Goal: Complete application form

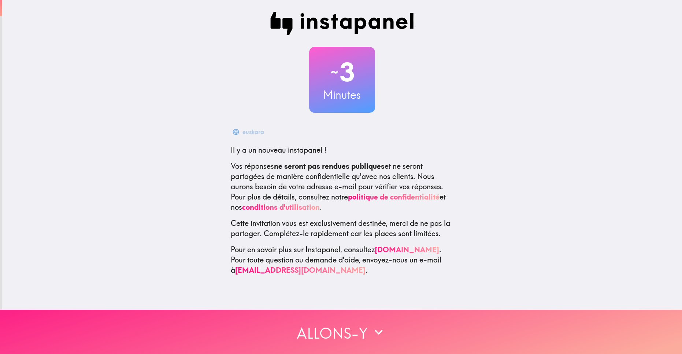
click at [321, 327] on font "Allons-y" at bounding box center [332, 333] width 71 height 18
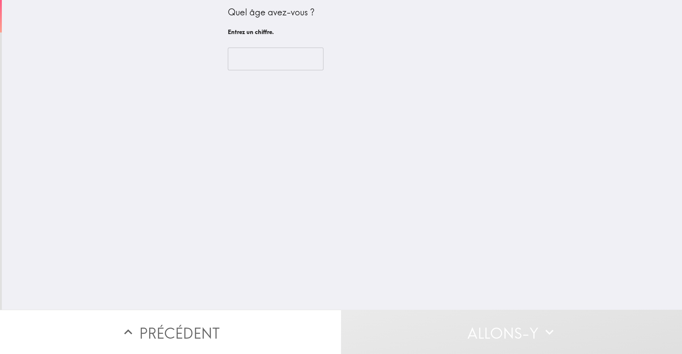
click at [277, 62] on input "number" at bounding box center [276, 59] width 96 height 23
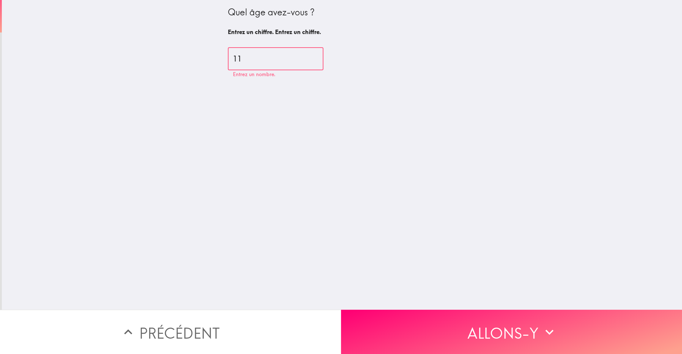
type input "1"
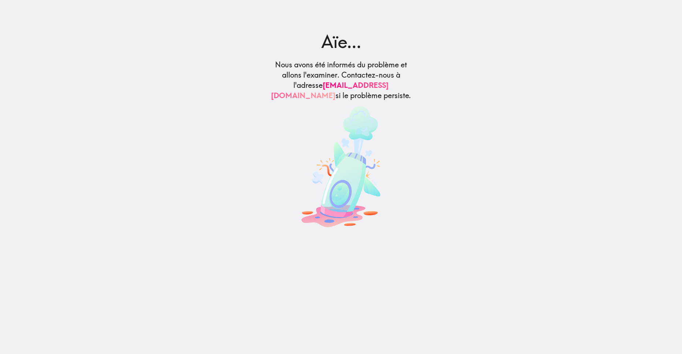
drag, startPoint x: 302, startPoint y: 190, endPoint x: 229, endPoint y: 0, distance: 203.7
